Goal: Task Accomplishment & Management: Manage account settings

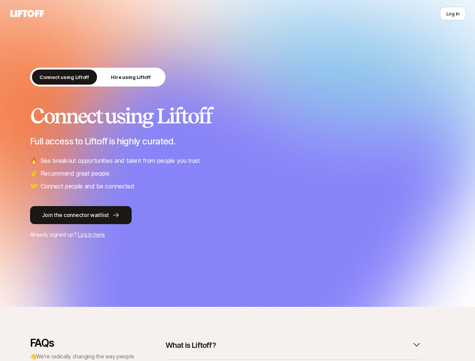
click at [237, 181] on ul "🔥 See breakout opportunities and talent from people you trust ✌️ Recommend grea…" at bounding box center [237, 173] width 415 height 35
click at [27, 14] on icon at bounding box center [27, 13] width 36 height 11
click at [453, 14] on button "Log in" at bounding box center [453, 14] width 26 height 14
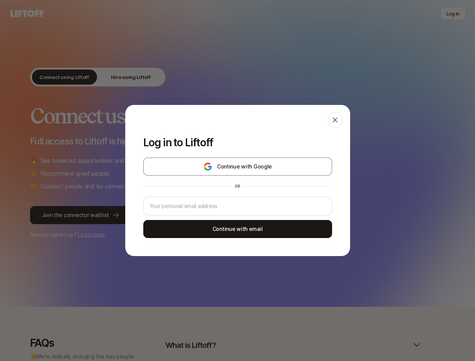
click at [55, 77] on div "Log in to Liftoff Continue with Google or Continue with email" at bounding box center [237, 180] width 475 height 361
click at [122, 77] on div "Log in to Liftoff Continue with Google or Continue with email" at bounding box center [237, 180] width 475 height 361
click at [289, 345] on div "Log in to Liftoff Continue with Google or Continue with email" at bounding box center [237, 180] width 475 height 361
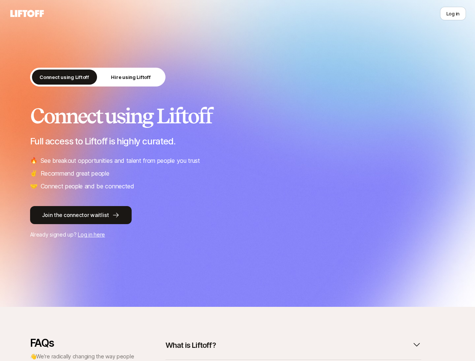
click at [237, 181] on ul "🔥 See breakout opportunities and talent from people you trust ✌️ Recommend grea…" at bounding box center [237, 173] width 415 height 35
click at [27, 14] on icon at bounding box center [27, 13] width 36 height 11
click at [453, 14] on button "Log in" at bounding box center [453, 14] width 26 height 14
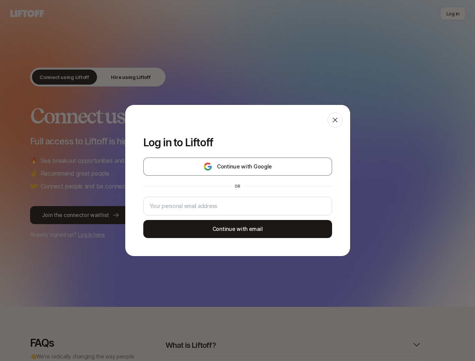
click at [55, 77] on div "Log in to Liftoff Continue with Google or Continue with email" at bounding box center [237, 180] width 475 height 361
click at [122, 77] on div "Log in to Liftoff Continue with Google or Continue with email" at bounding box center [237, 180] width 475 height 361
click at [289, 345] on div "Log in to Liftoff Continue with Google or Continue with email" at bounding box center [237, 180] width 475 height 361
